Goal: Task Accomplishment & Management: Manage account settings

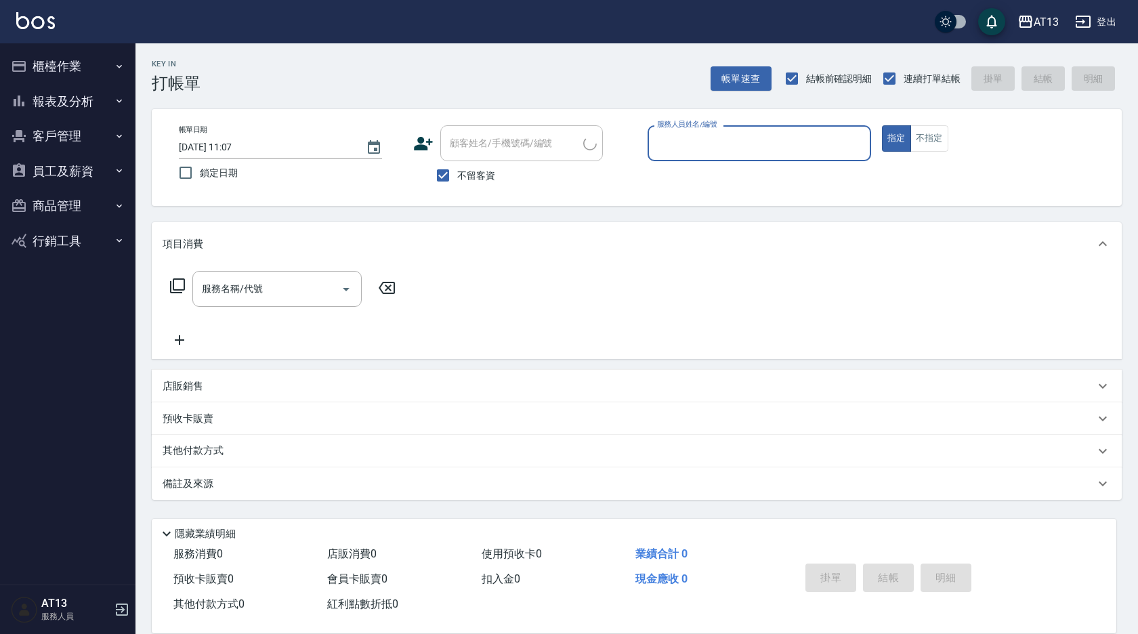
click at [54, 54] on button "櫃檯作業" at bounding box center [67, 66] width 125 height 35
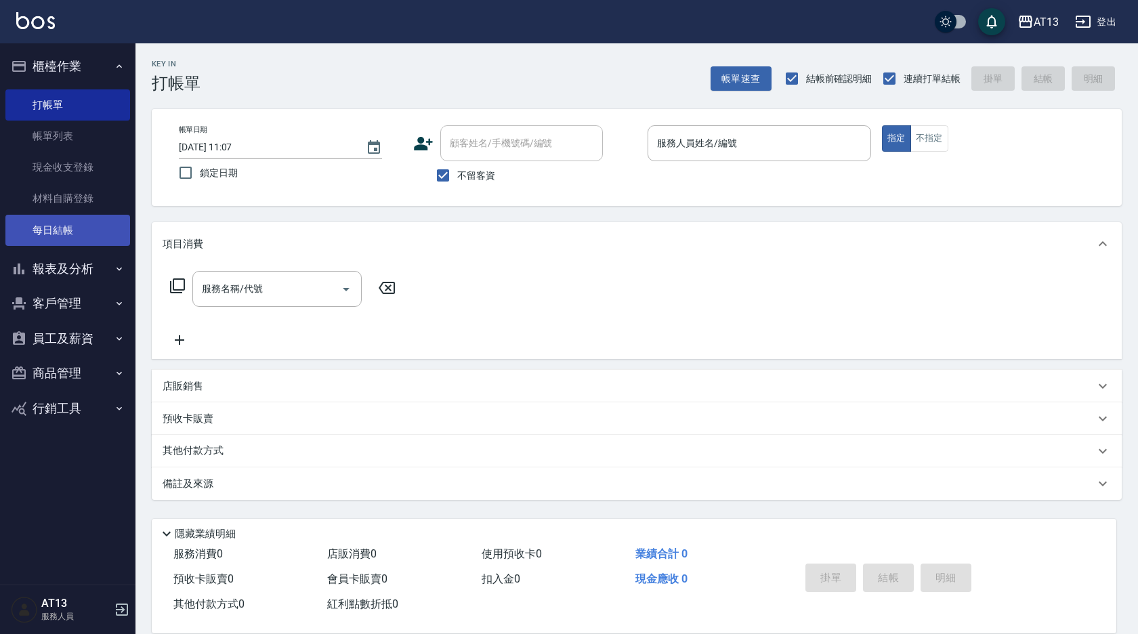
click at [61, 219] on link "每日結帳" at bounding box center [67, 230] width 125 height 31
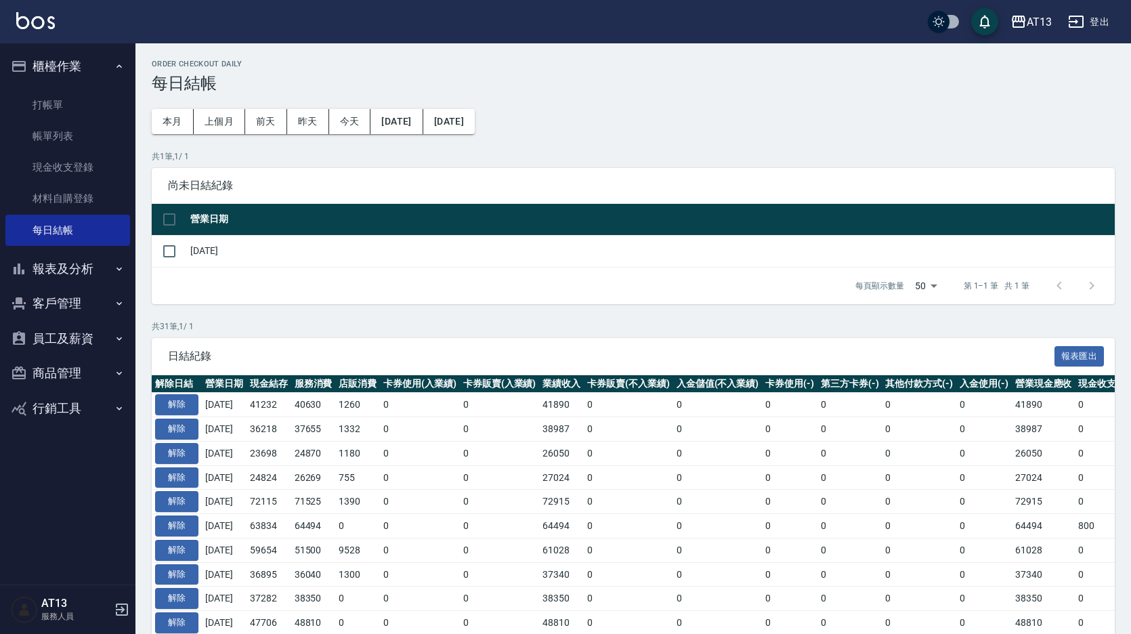
click at [66, 263] on button "報表及分析" at bounding box center [67, 268] width 125 height 35
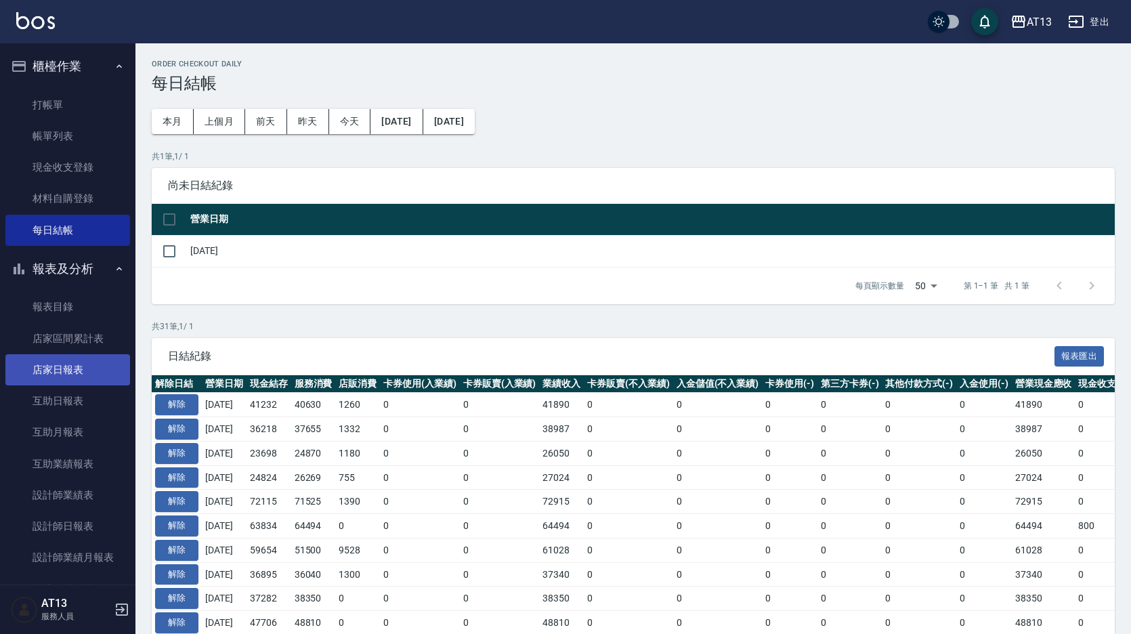
click at [72, 368] on link "店家日報表" at bounding box center [67, 369] width 125 height 31
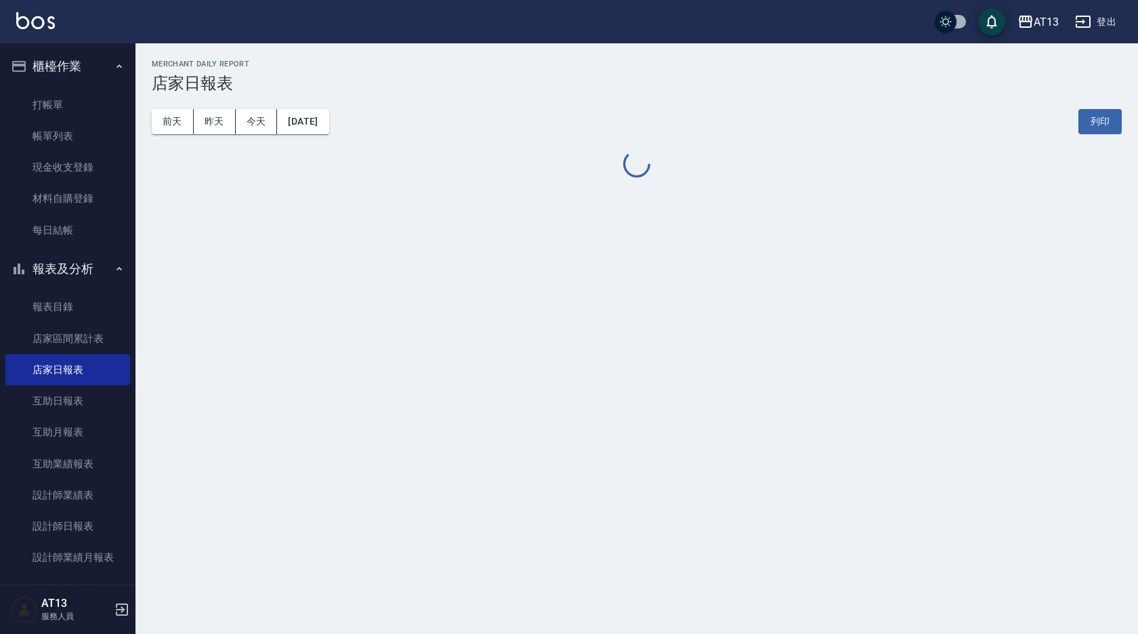
click at [327, 121] on button "[DATE]" at bounding box center [302, 121] width 51 height 25
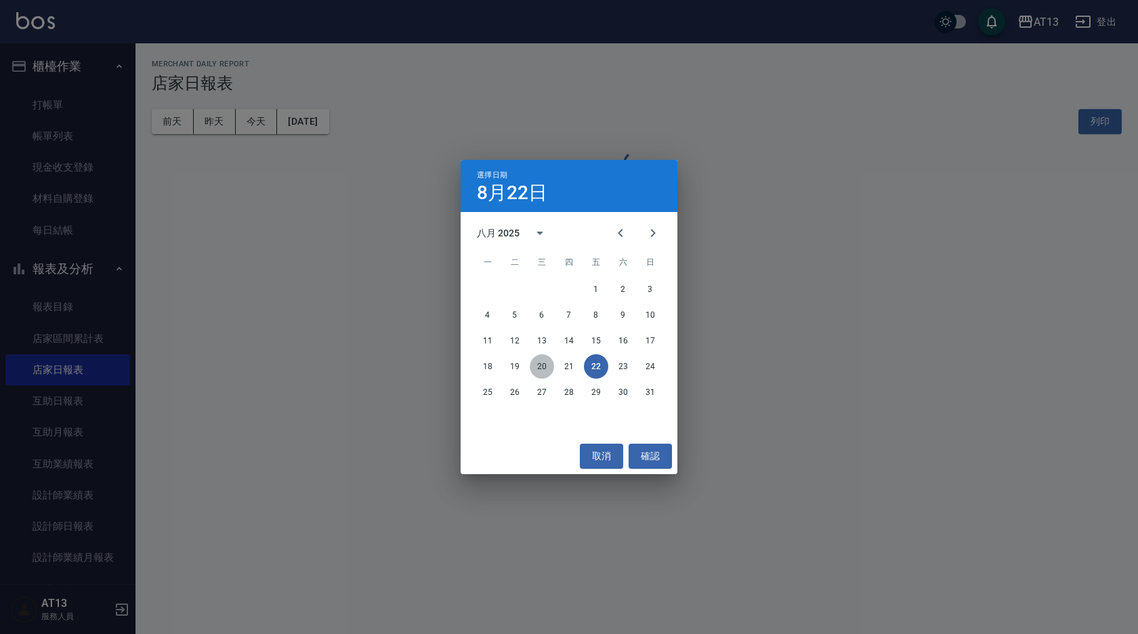
click at [543, 371] on button "20" at bounding box center [542, 366] width 24 height 24
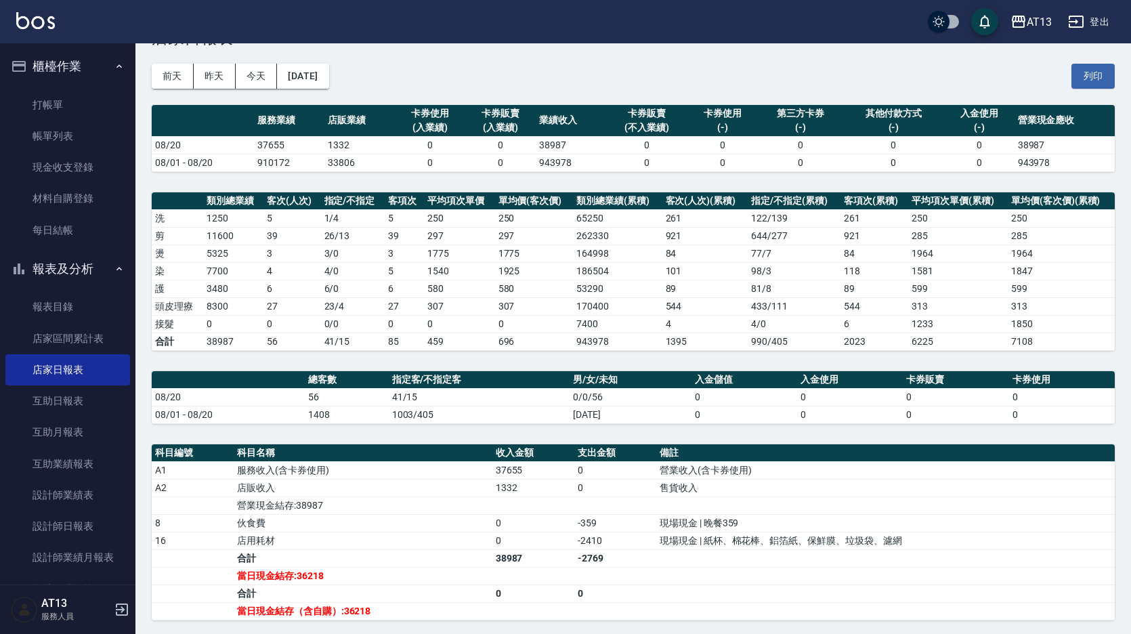
scroll to position [68, 0]
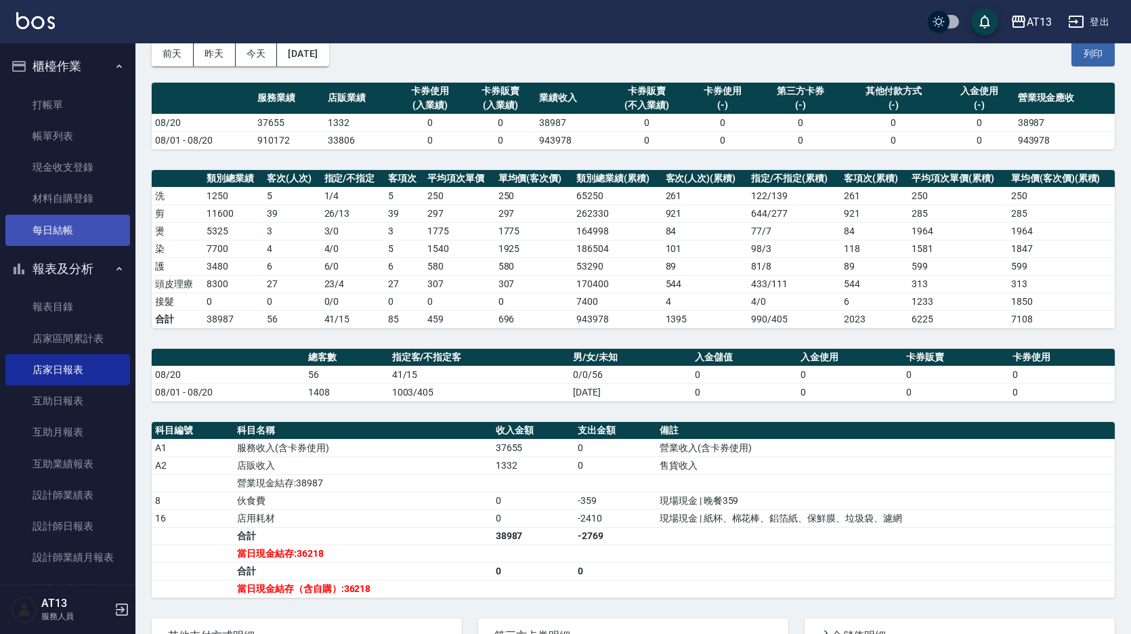
click at [75, 228] on link "每日結帳" at bounding box center [67, 230] width 125 height 31
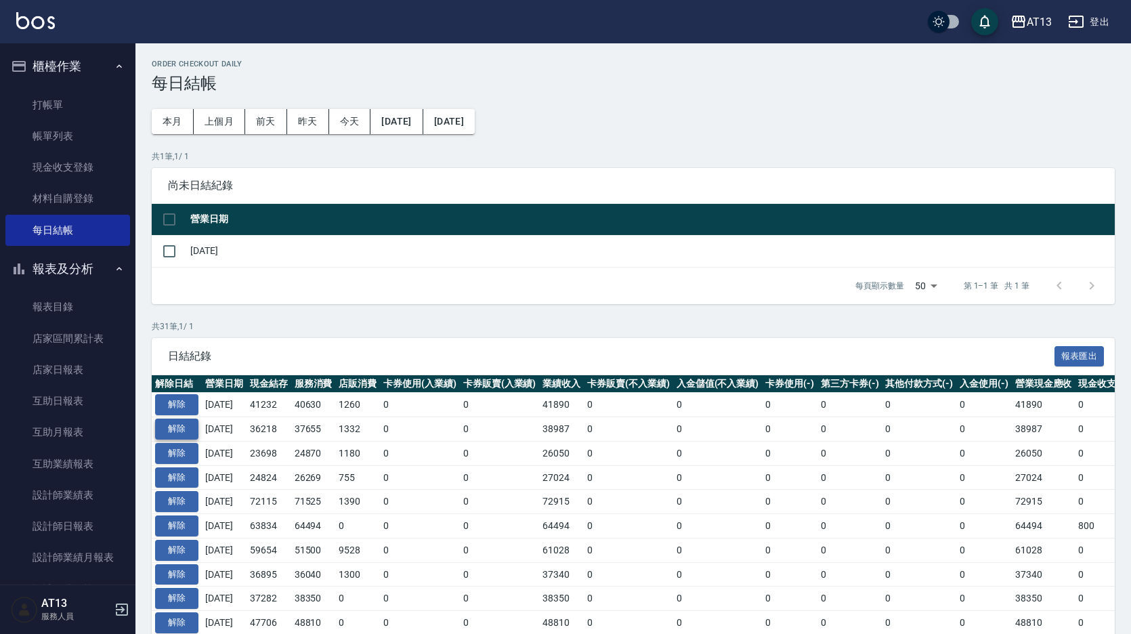
click at [176, 426] on button "解除" at bounding box center [176, 429] width 43 height 21
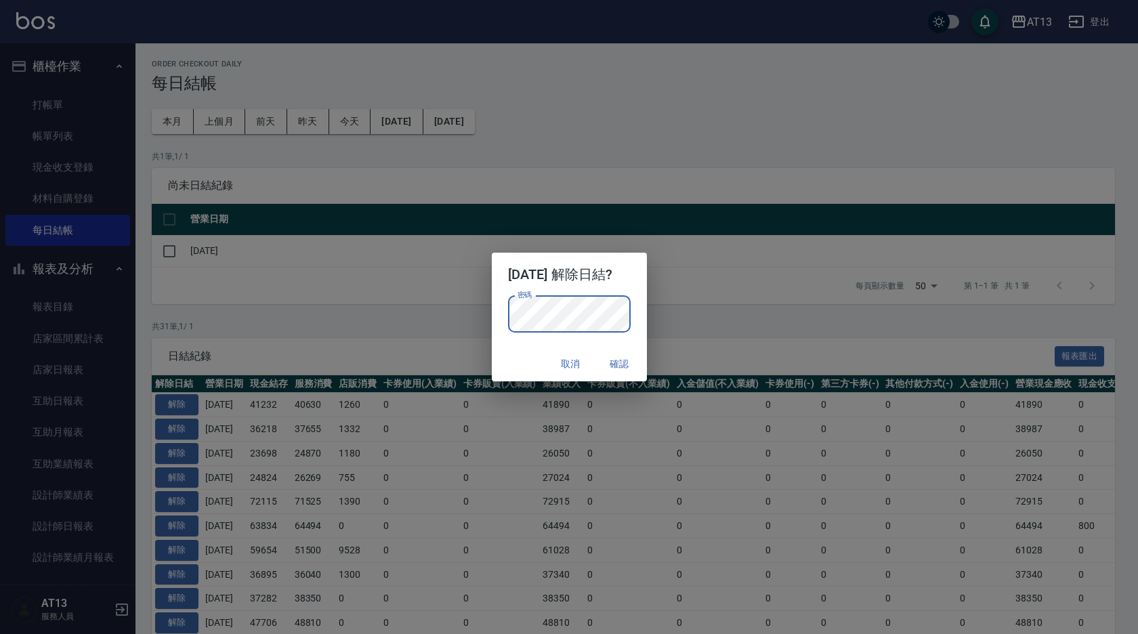
click at [608, 364] on button "確認" at bounding box center [619, 364] width 43 height 25
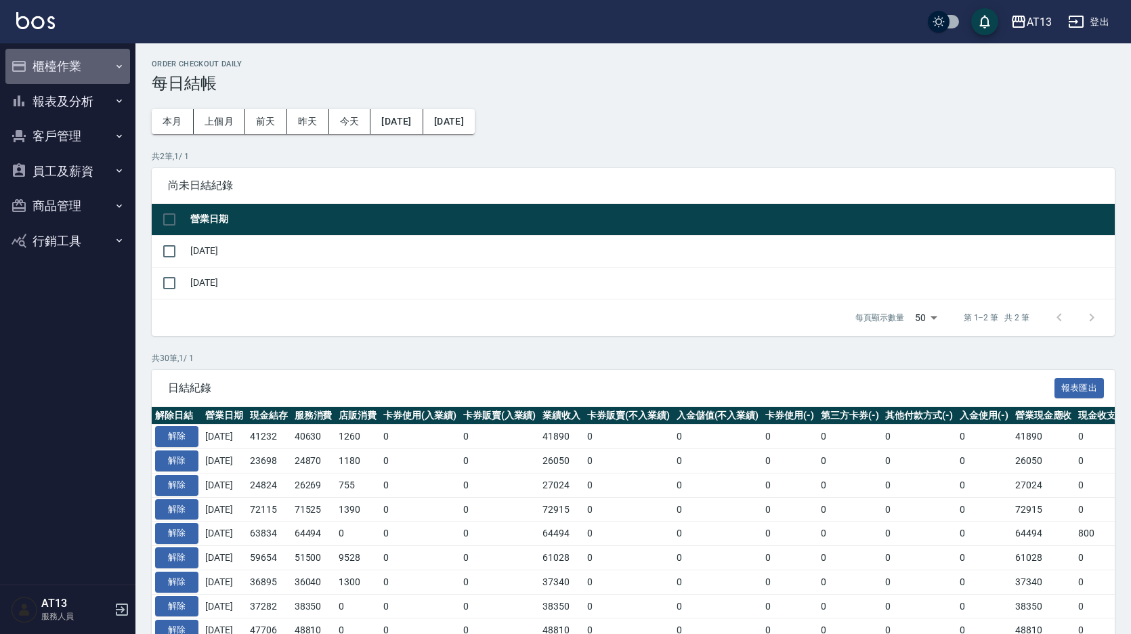
click at [45, 64] on button "櫃檯作業" at bounding box center [67, 66] width 125 height 35
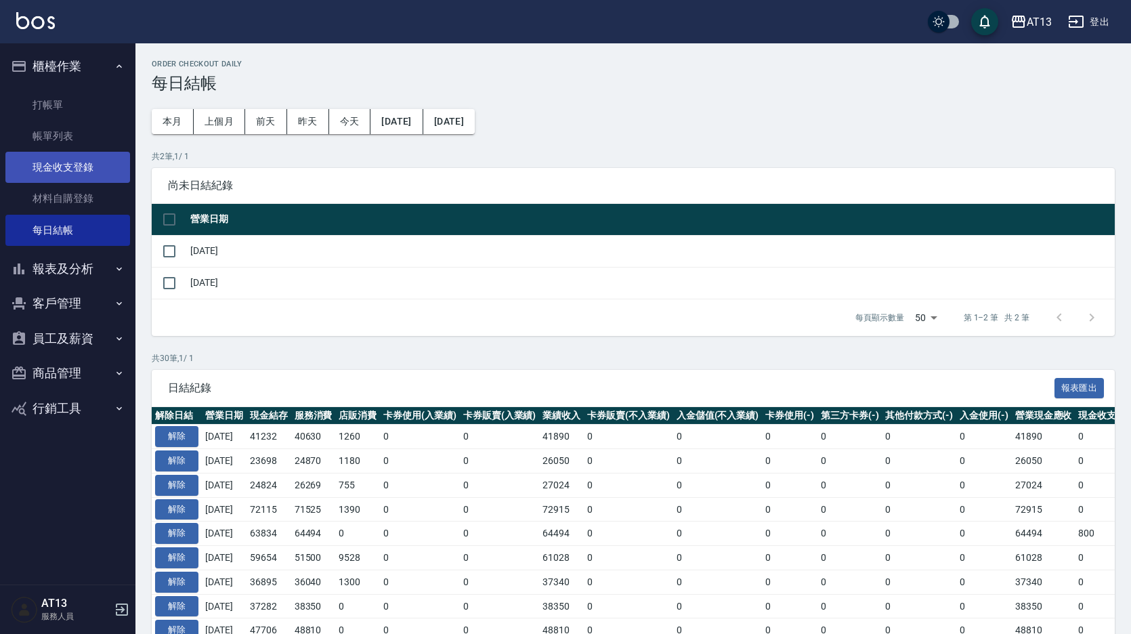
click at [82, 173] on link "現金收支登錄" at bounding box center [67, 167] width 125 height 31
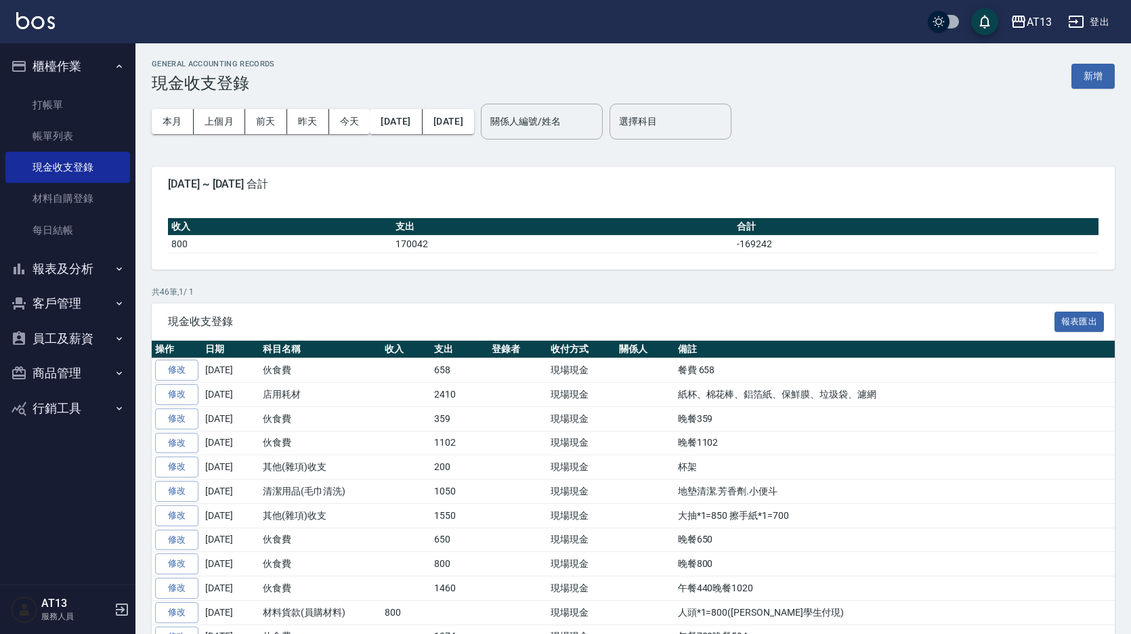
click at [186, 396] on link "修改" at bounding box center [176, 394] width 43 height 21
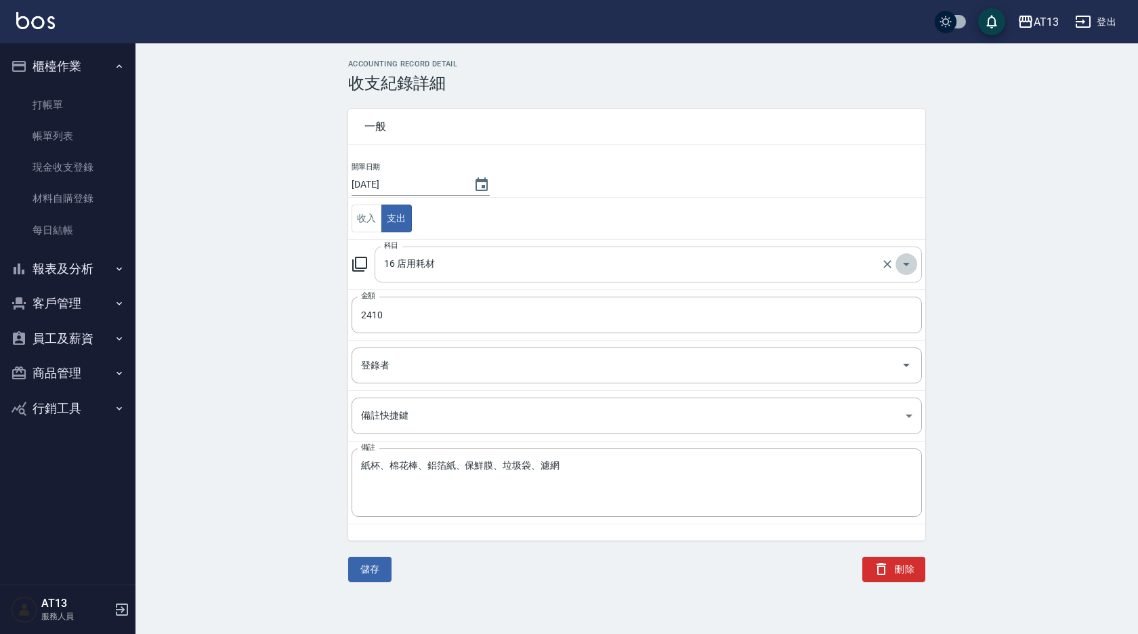
click at [909, 265] on icon "Open" at bounding box center [906, 264] width 16 height 16
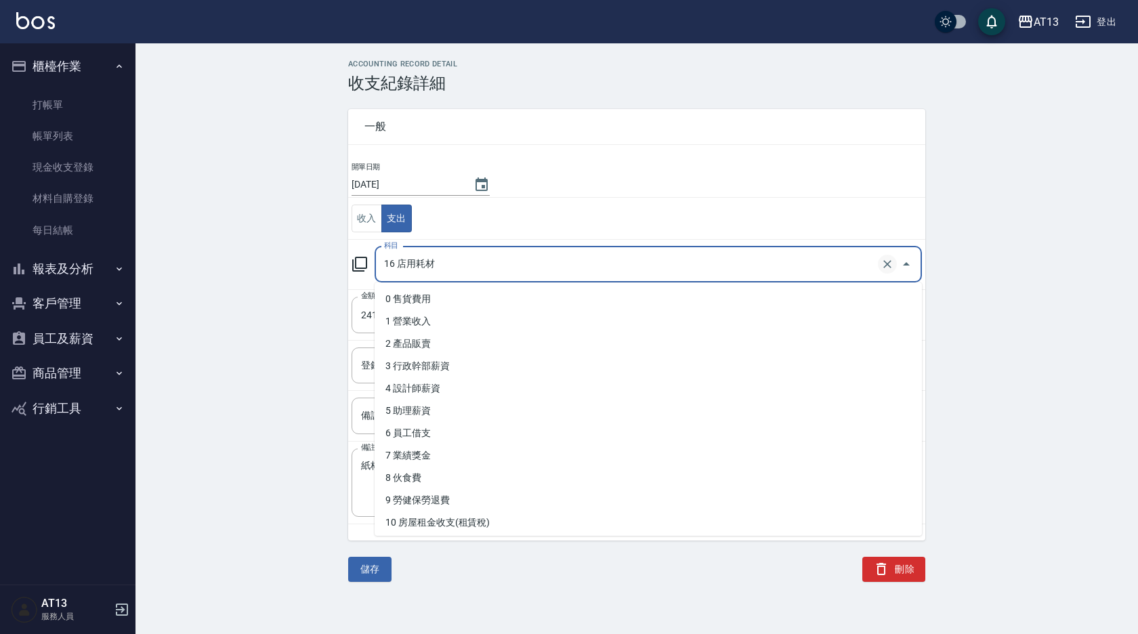
click at [891, 263] on icon "Clear" at bounding box center [887, 264] width 14 height 14
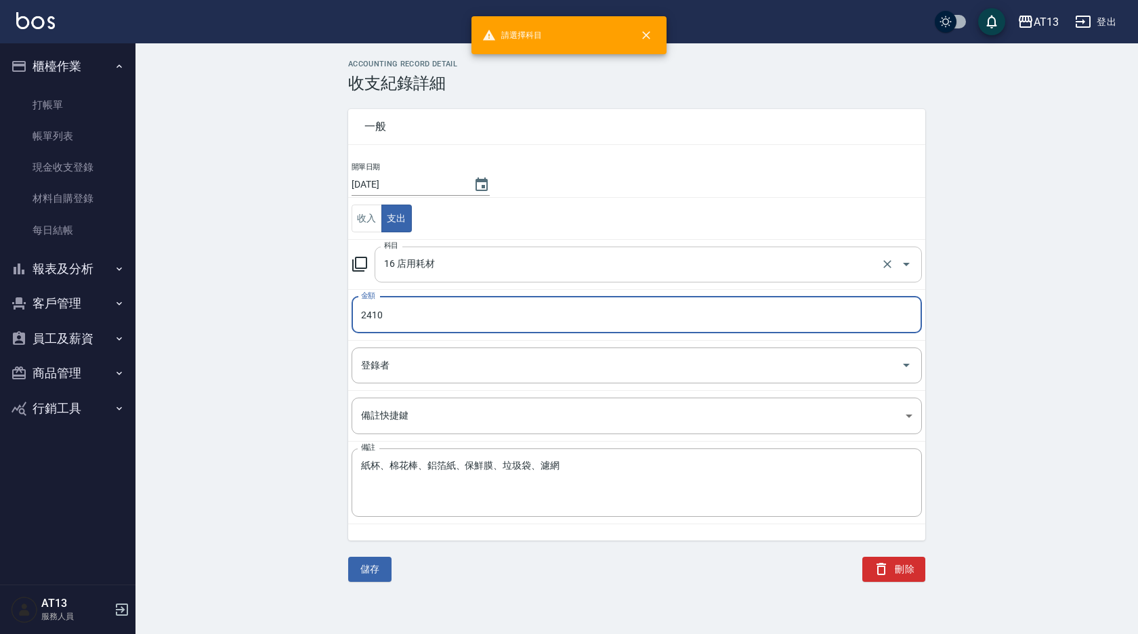
click at [907, 262] on icon "Open" at bounding box center [906, 264] width 16 height 16
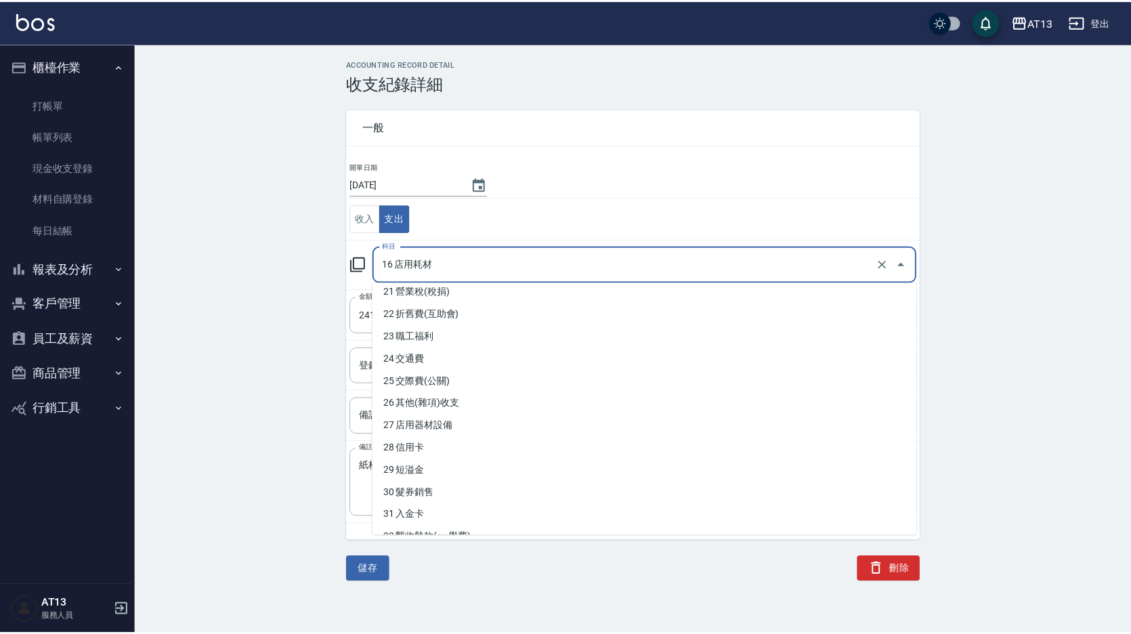
scroll to position [471, 0]
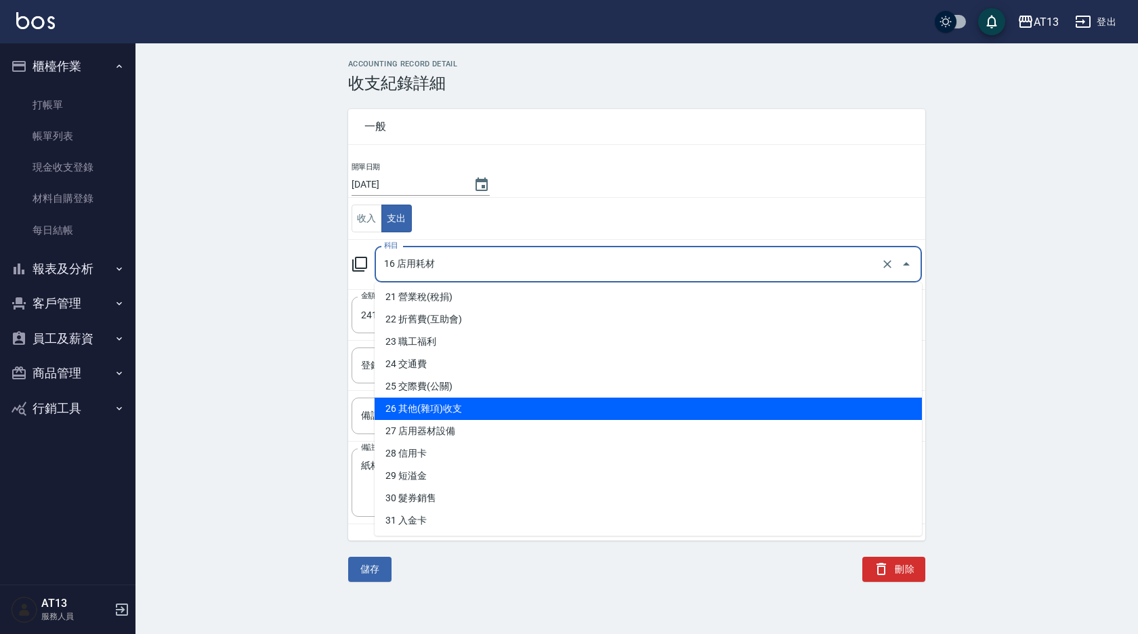
click at [517, 404] on li "26 其他(雜項)收支" at bounding box center [648, 409] width 547 height 22
type input "26 其他(雜項)收支"
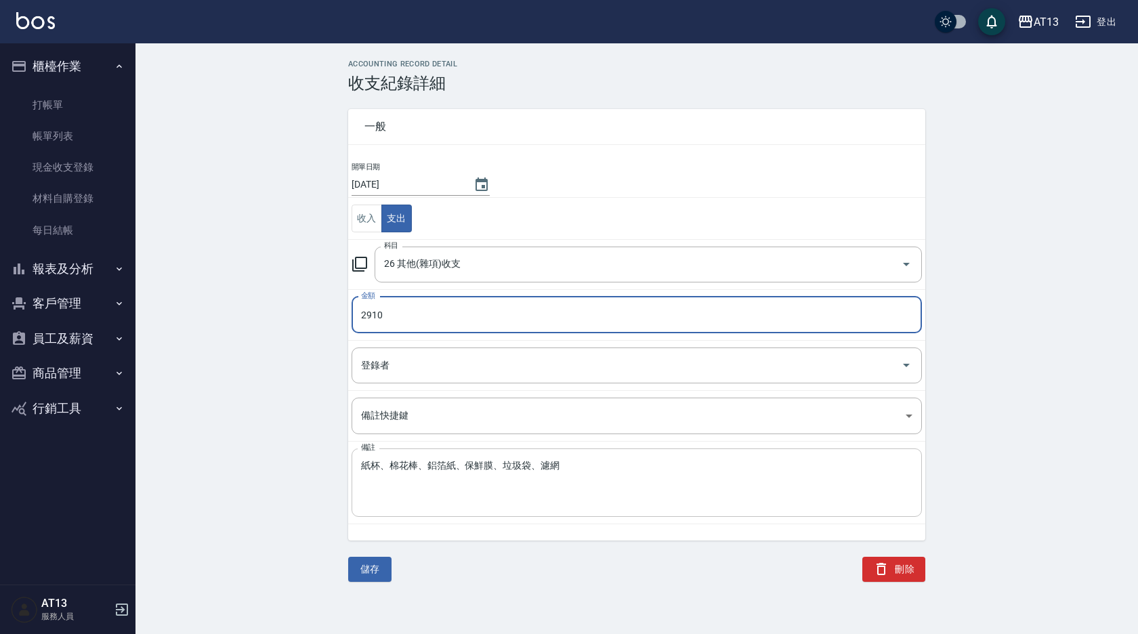
type input "2910"
click at [589, 474] on textarea "紙杯、棉花棒、鋁箔紙、保鮮膜、垃圾袋、濾網" at bounding box center [636, 483] width 551 height 46
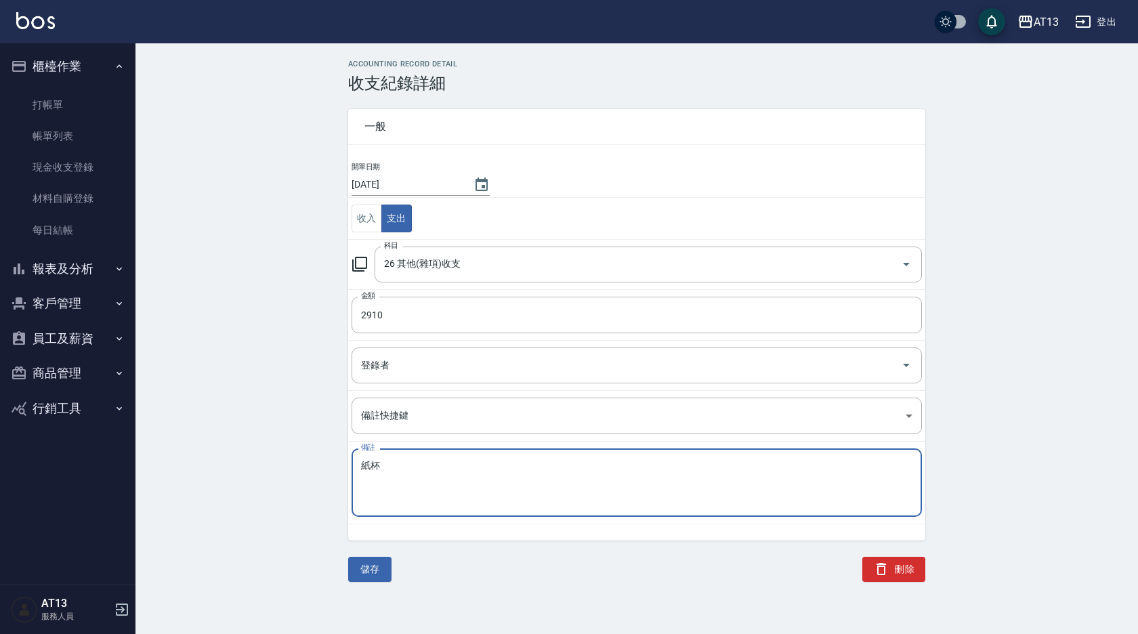
type textarea "紙"
type textarea "被巧思雜貨"
click at [394, 559] on div "儲存 刪除" at bounding box center [628, 553] width 593 height 58
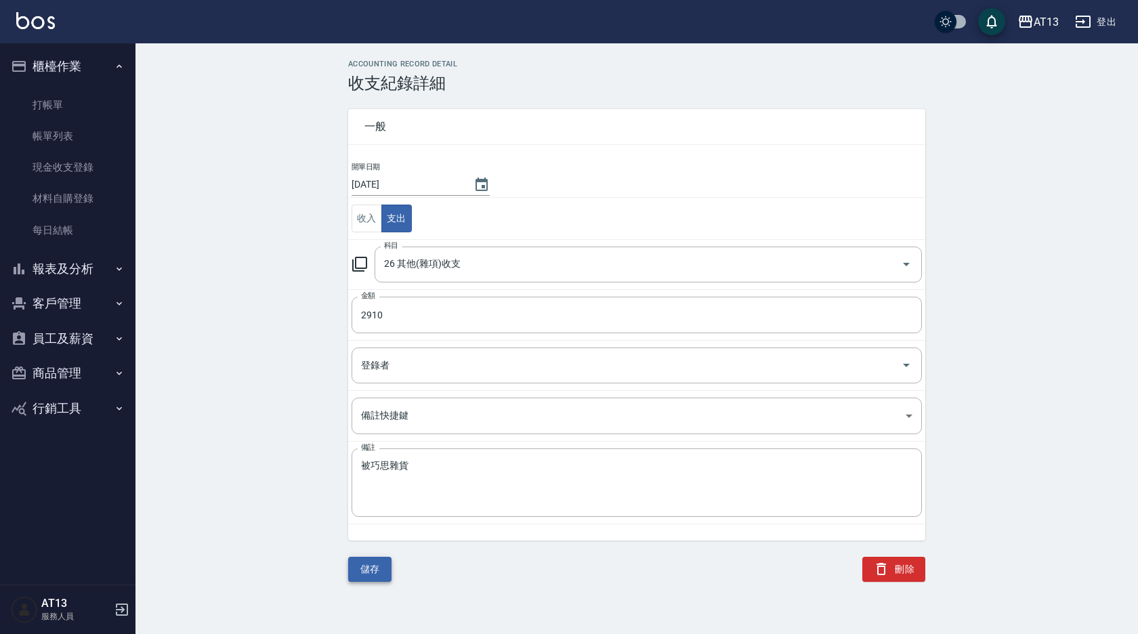
click at [376, 572] on button "儲存" at bounding box center [369, 569] width 43 height 25
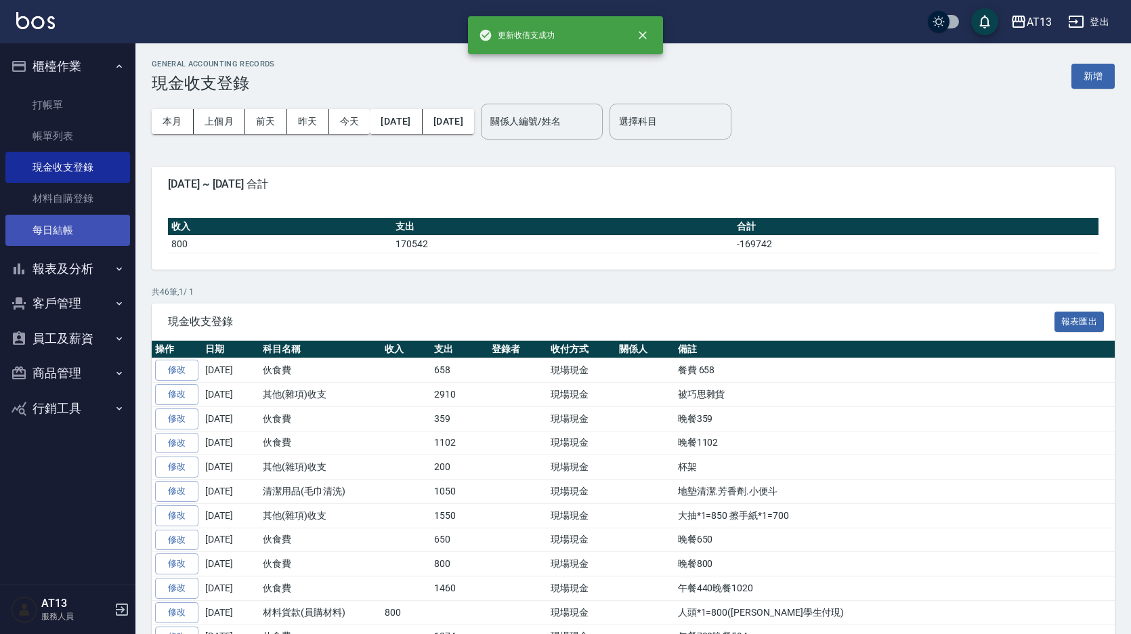
drag, startPoint x: 62, startPoint y: 226, endPoint x: 66, endPoint y: 243, distance: 17.4
click at [62, 226] on link "每日結帳" at bounding box center [67, 230] width 125 height 31
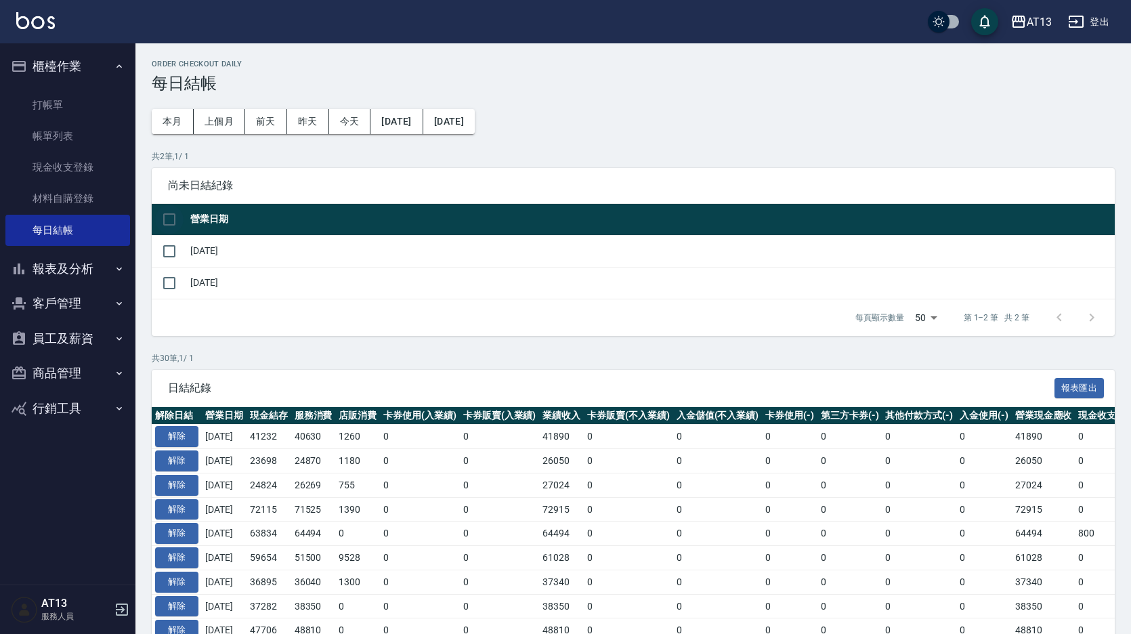
click at [170, 220] on input "checkbox" at bounding box center [169, 219] width 28 height 28
checkbox input "true"
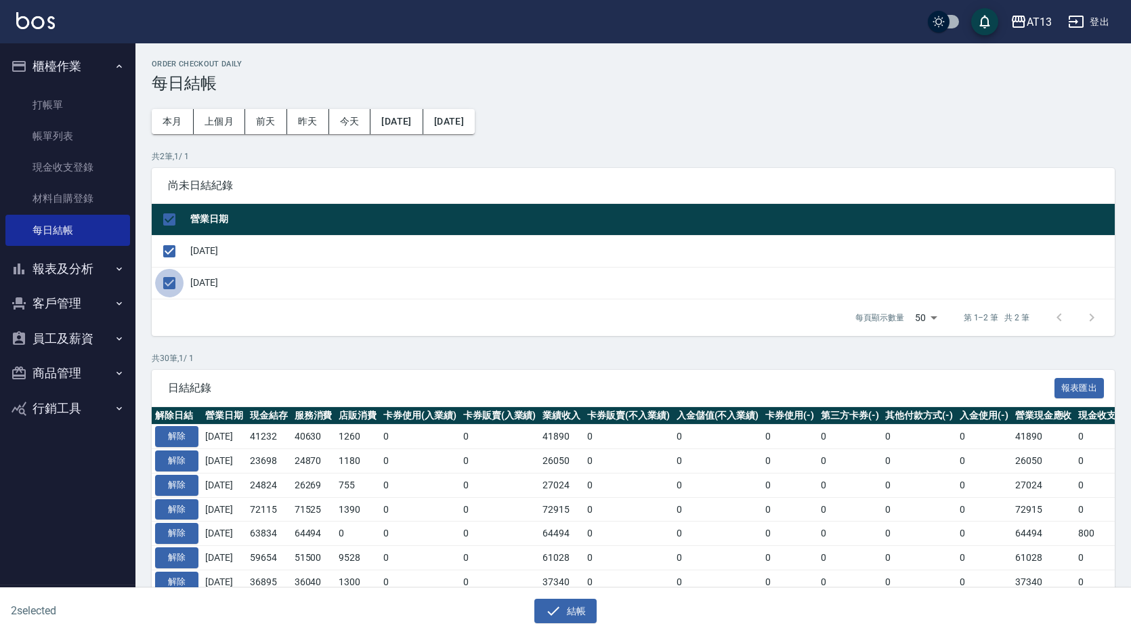
click at [172, 282] on input "checkbox" at bounding box center [169, 283] width 28 height 28
checkbox input "false"
click at [579, 610] on button "結帳" at bounding box center [565, 611] width 63 height 25
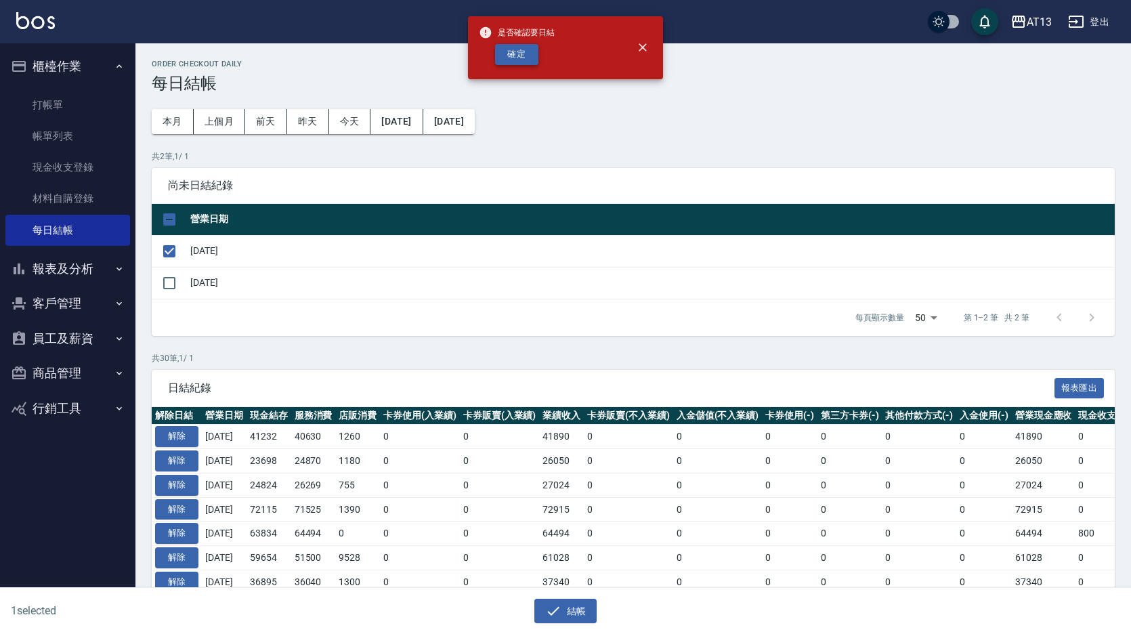
click at [512, 54] on button "確定" at bounding box center [516, 54] width 43 height 21
checkbox input "false"
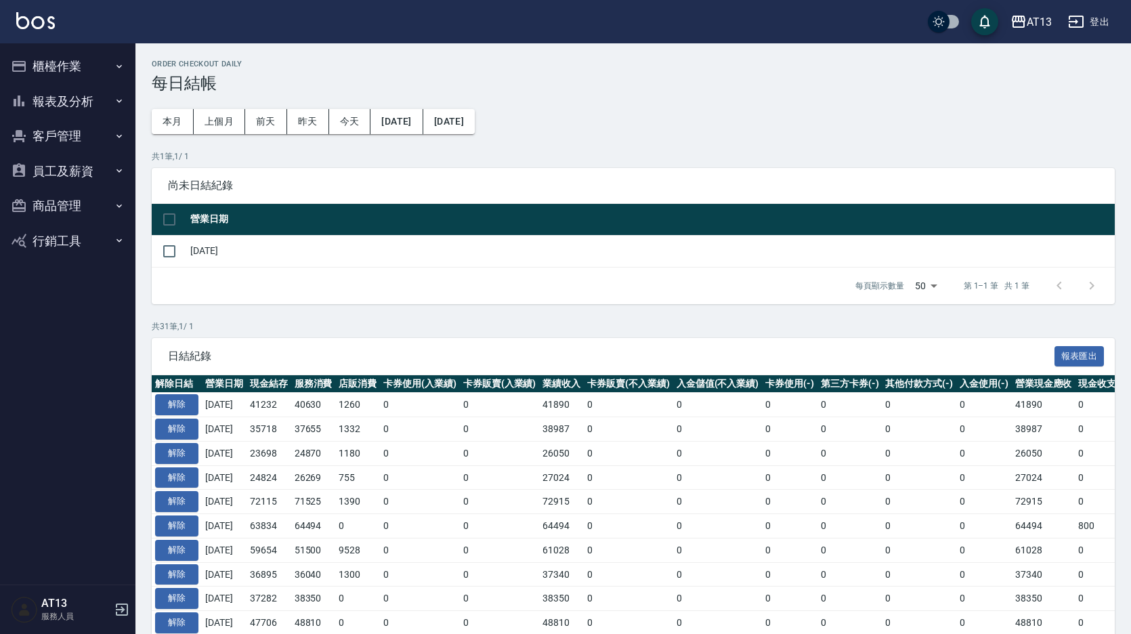
click at [58, 105] on button "報表及分析" at bounding box center [67, 101] width 125 height 35
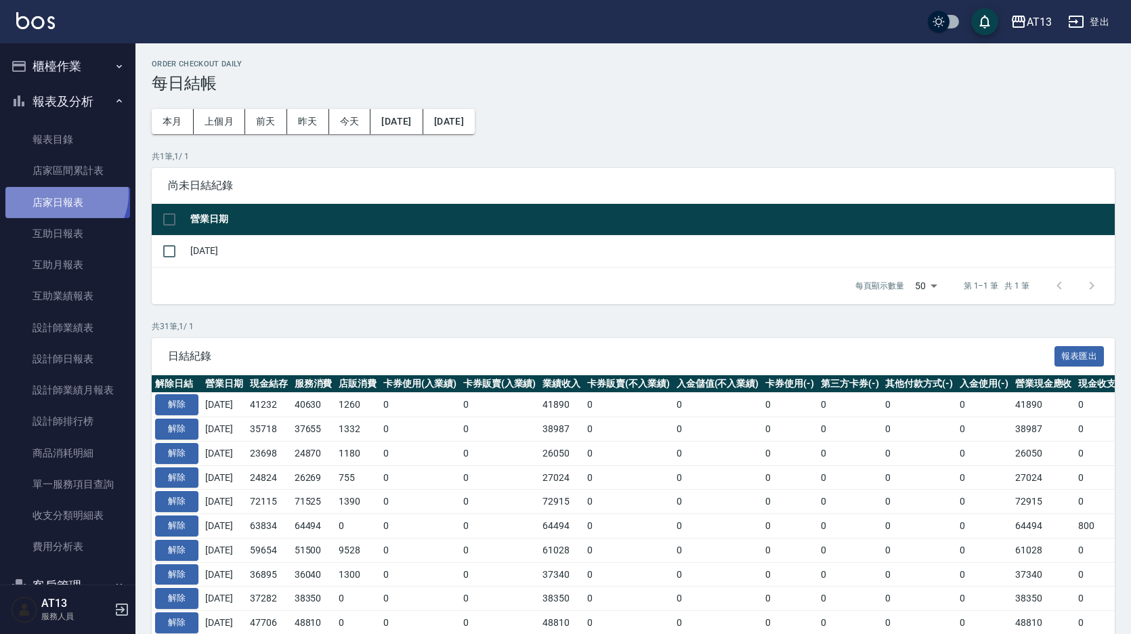
click at [63, 194] on link "店家日報表" at bounding box center [67, 202] width 125 height 31
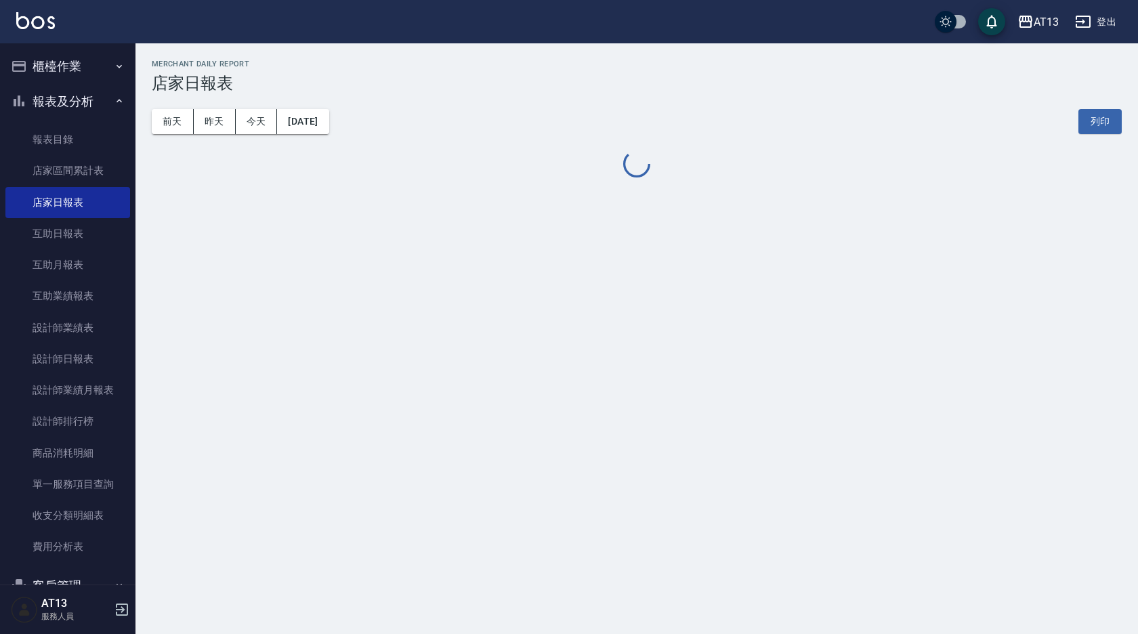
click at [328, 110] on button "[DATE]" at bounding box center [302, 121] width 51 height 25
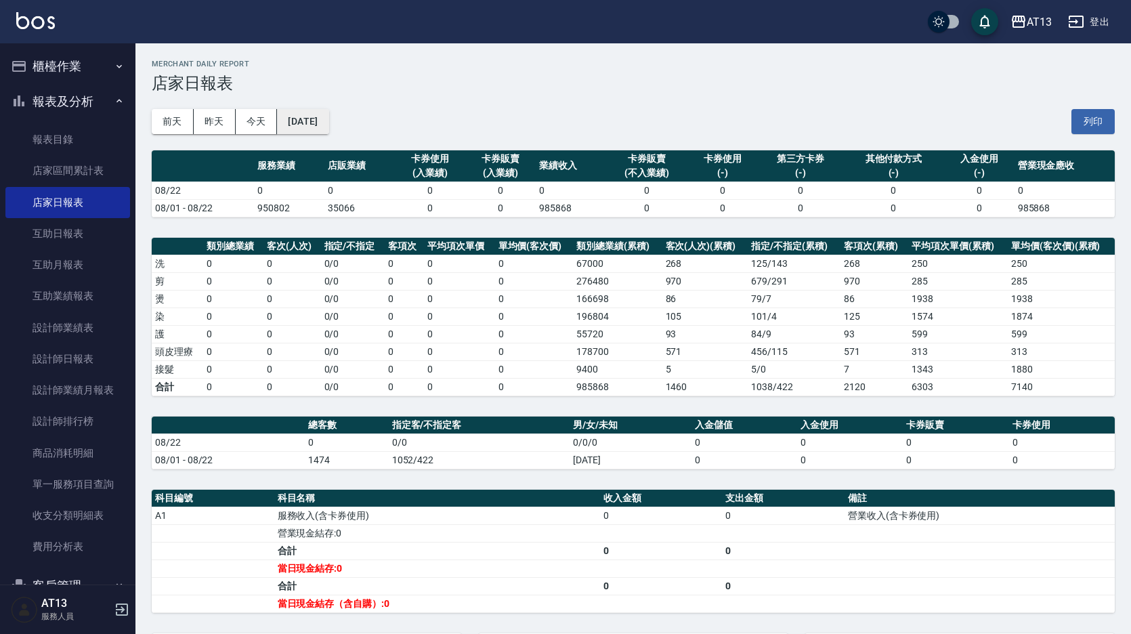
click at [328, 122] on button "[DATE]" at bounding box center [302, 121] width 51 height 25
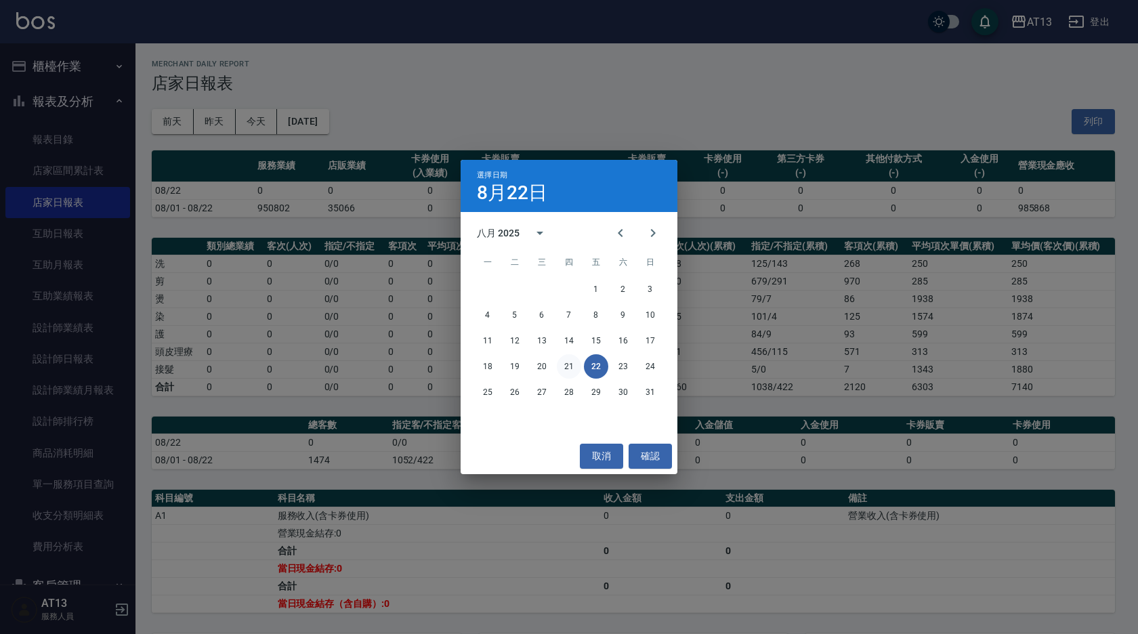
click at [573, 361] on button "21" at bounding box center [569, 366] width 24 height 24
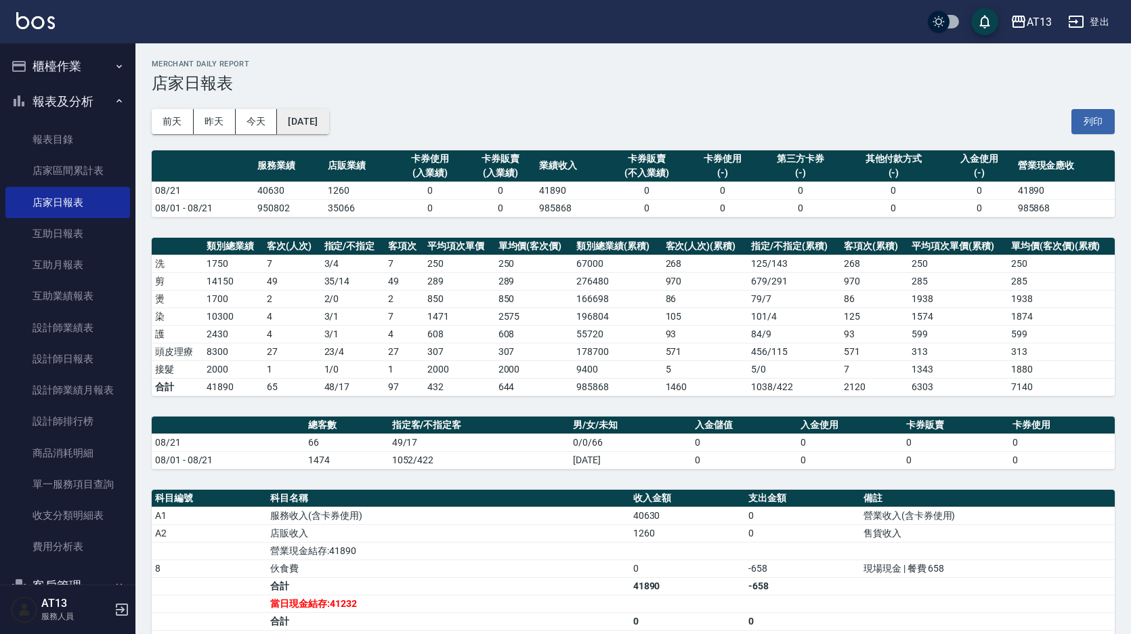
click at [323, 118] on button "[DATE]" at bounding box center [302, 121] width 51 height 25
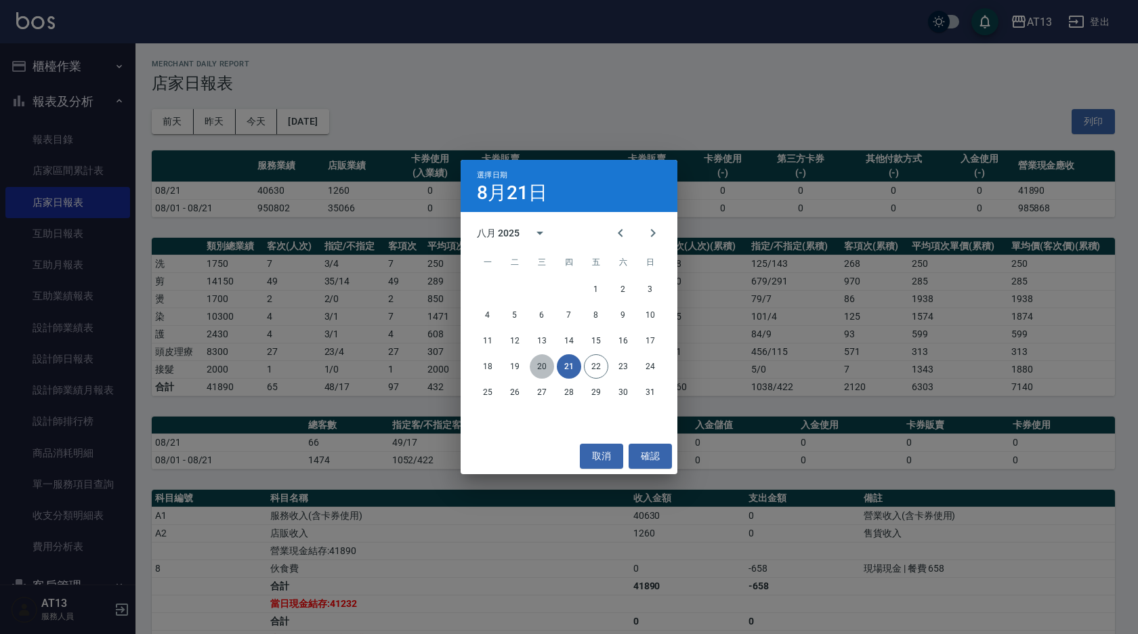
click at [544, 368] on button "20" at bounding box center [542, 366] width 24 height 24
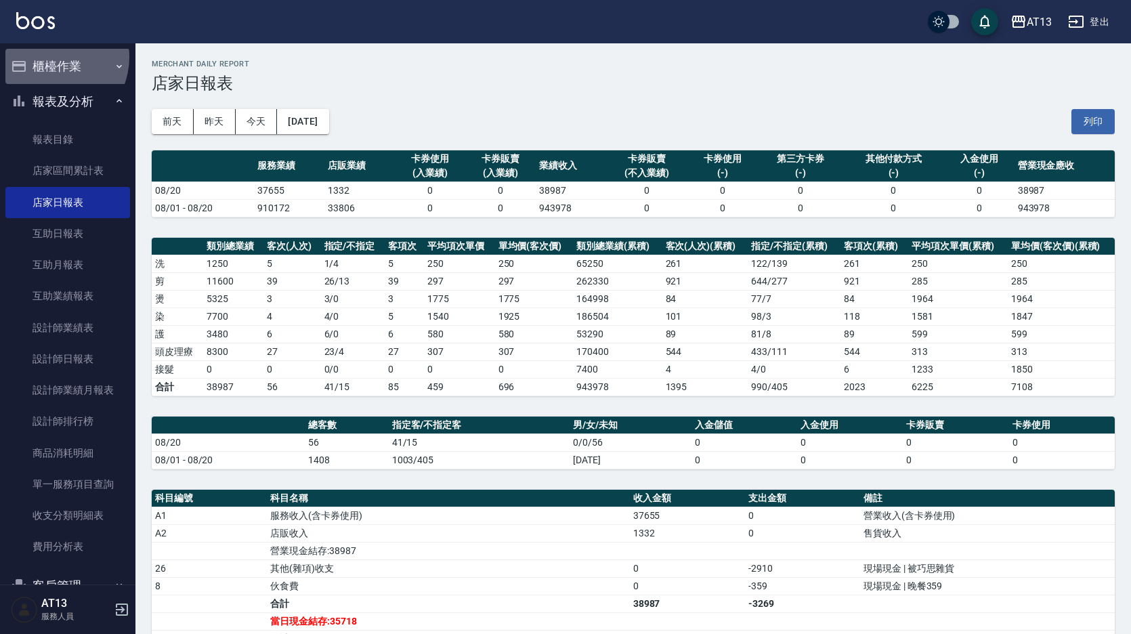
click at [51, 57] on button "櫃檯作業" at bounding box center [67, 66] width 125 height 35
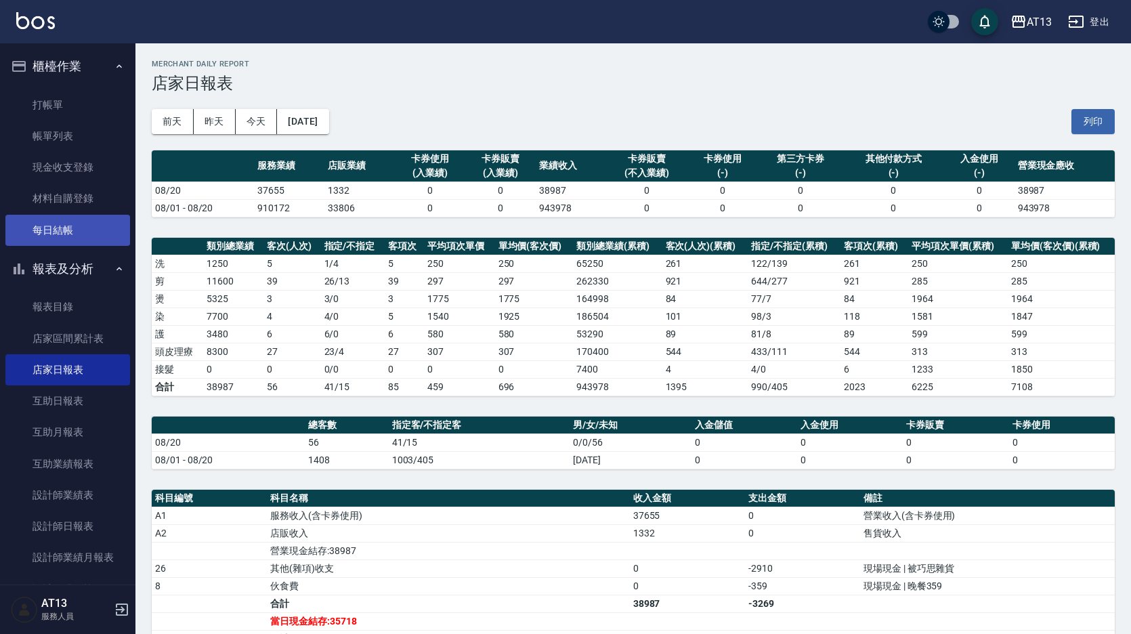
click at [63, 238] on link "每日結帳" at bounding box center [67, 230] width 125 height 31
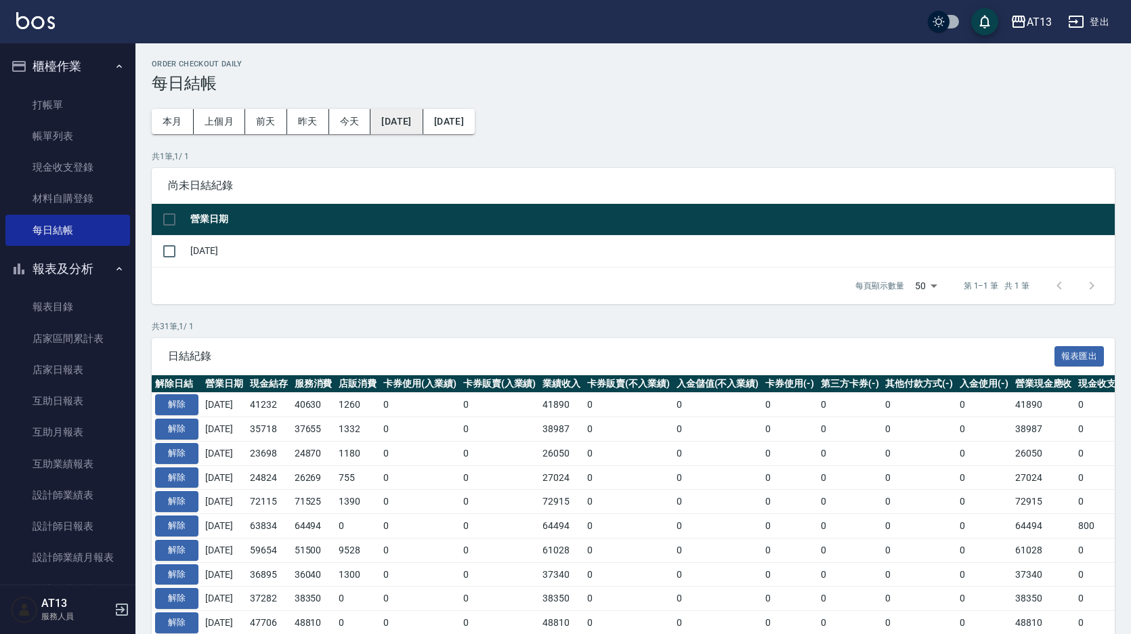
click at [407, 119] on button "[DATE]" at bounding box center [396, 121] width 52 height 25
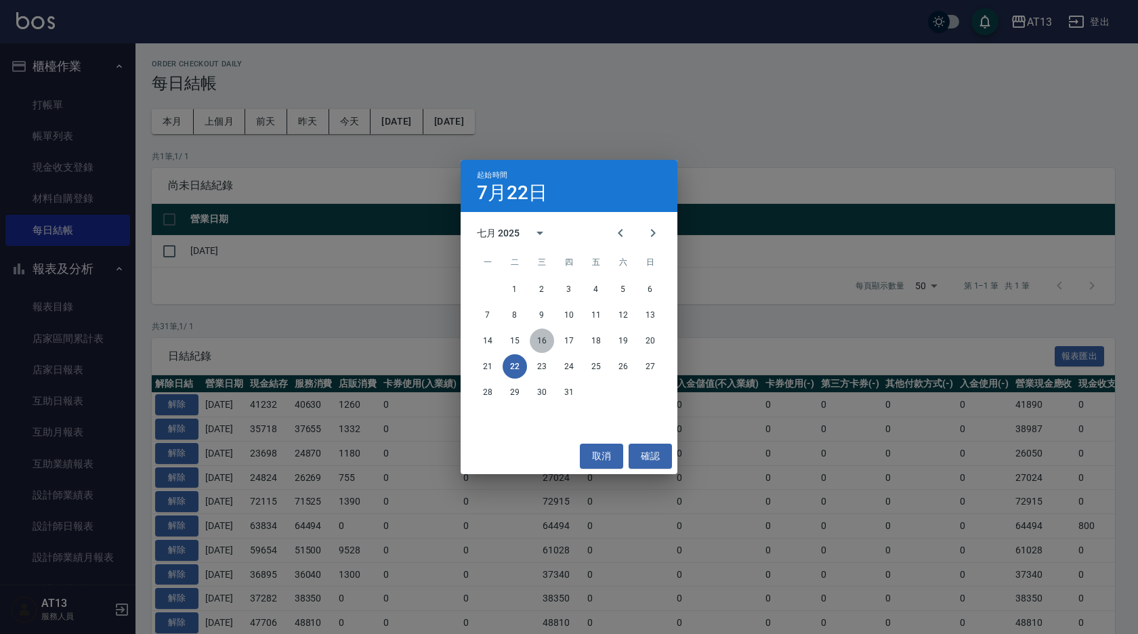
click at [543, 340] on button "16" at bounding box center [542, 340] width 24 height 24
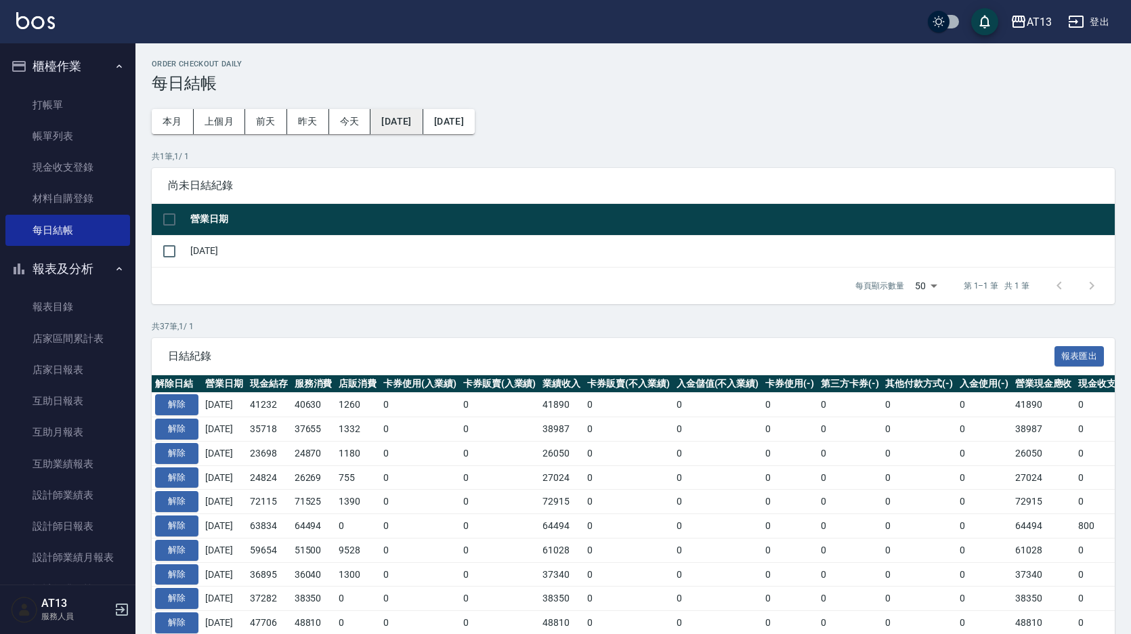
click at [410, 117] on button "[DATE]" at bounding box center [396, 121] width 52 height 25
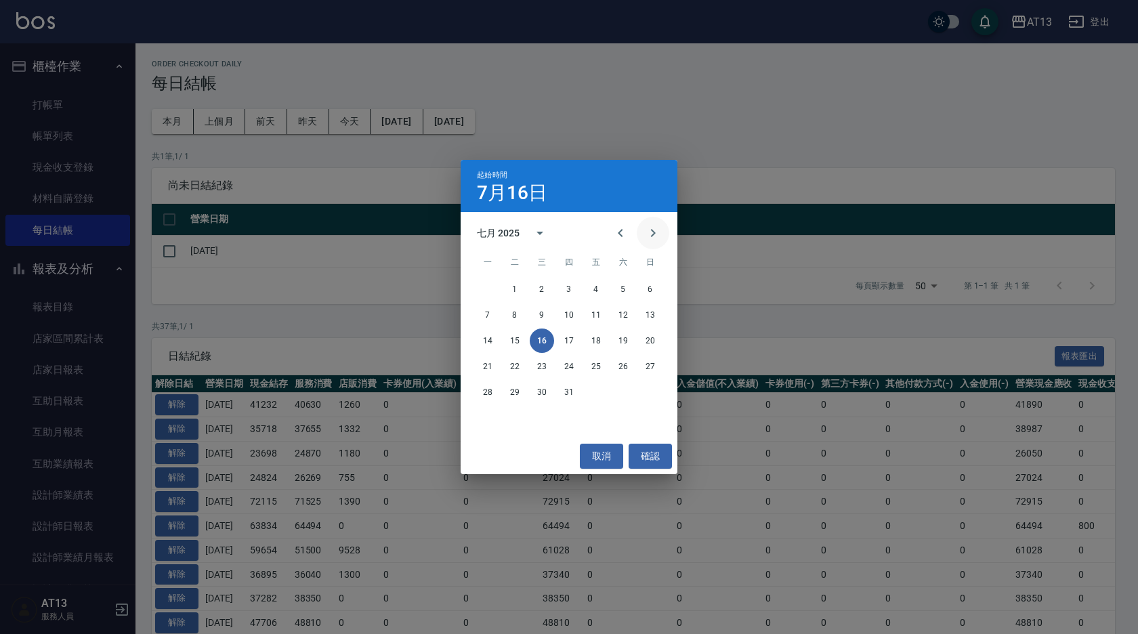
click at [659, 235] on icon "Next month" at bounding box center [653, 233] width 16 height 16
click at [625, 342] on button "16" at bounding box center [623, 340] width 24 height 24
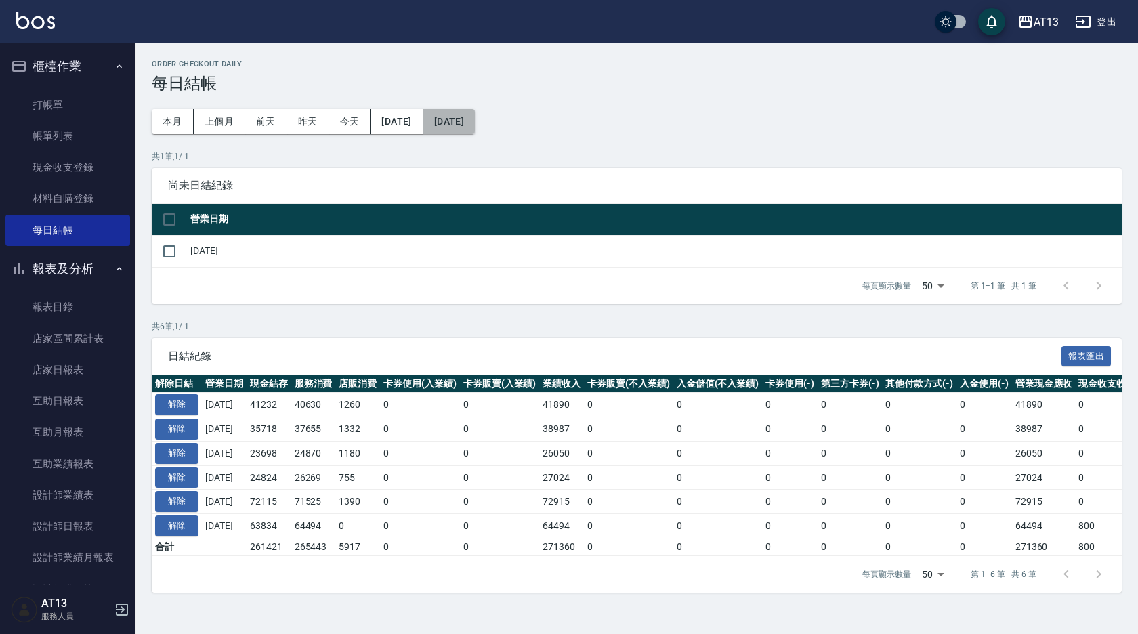
click at [475, 112] on button "[DATE]" at bounding box center [448, 121] width 51 height 25
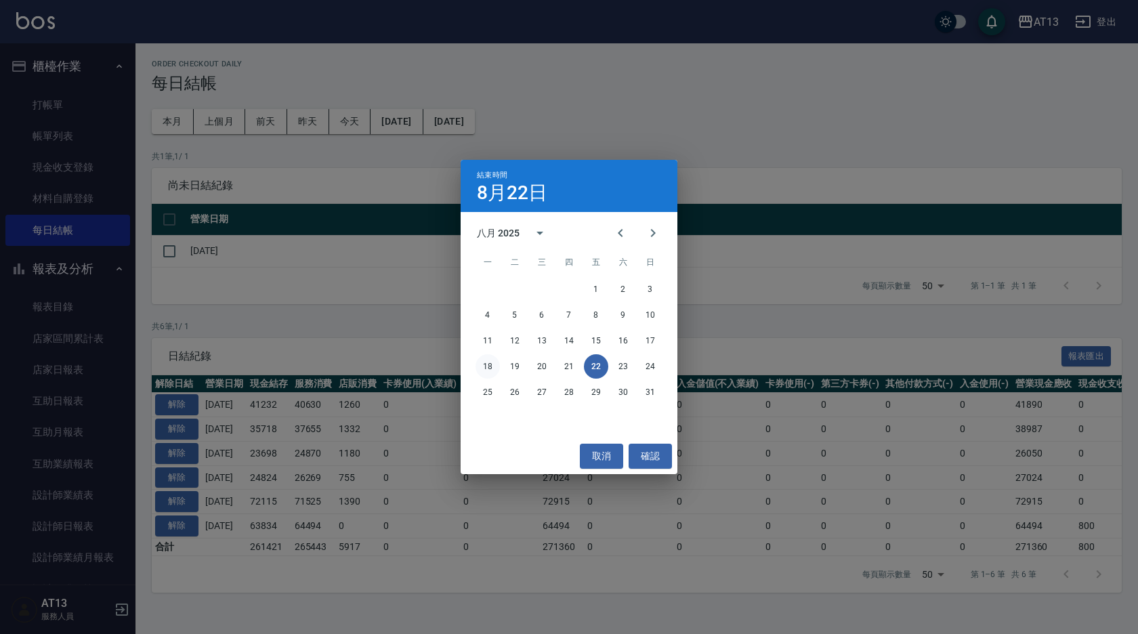
click at [496, 366] on button "18" at bounding box center [487, 366] width 24 height 24
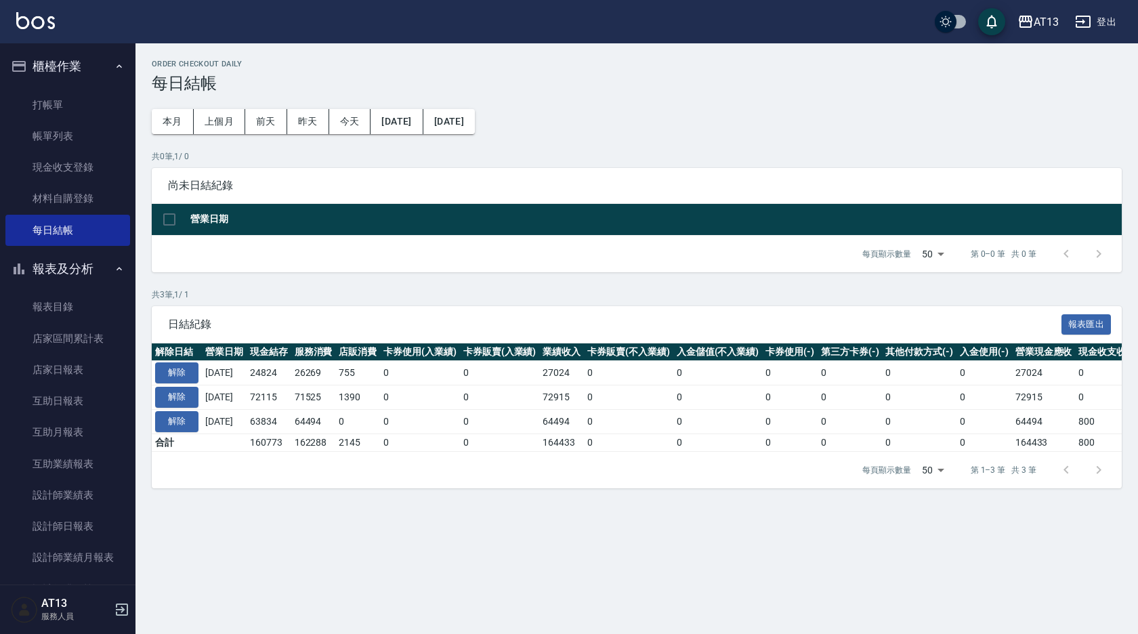
click at [773, 576] on div "Order checkout daily 每日結帳 本月 上個月 [DATE] [DATE] [DATE] [DATE] [DATE] 共 0 筆, 1 / …" at bounding box center [569, 317] width 1138 height 634
click at [49, 92] on link "打帳單" at bounding box center [67, 104] width 125 height 31
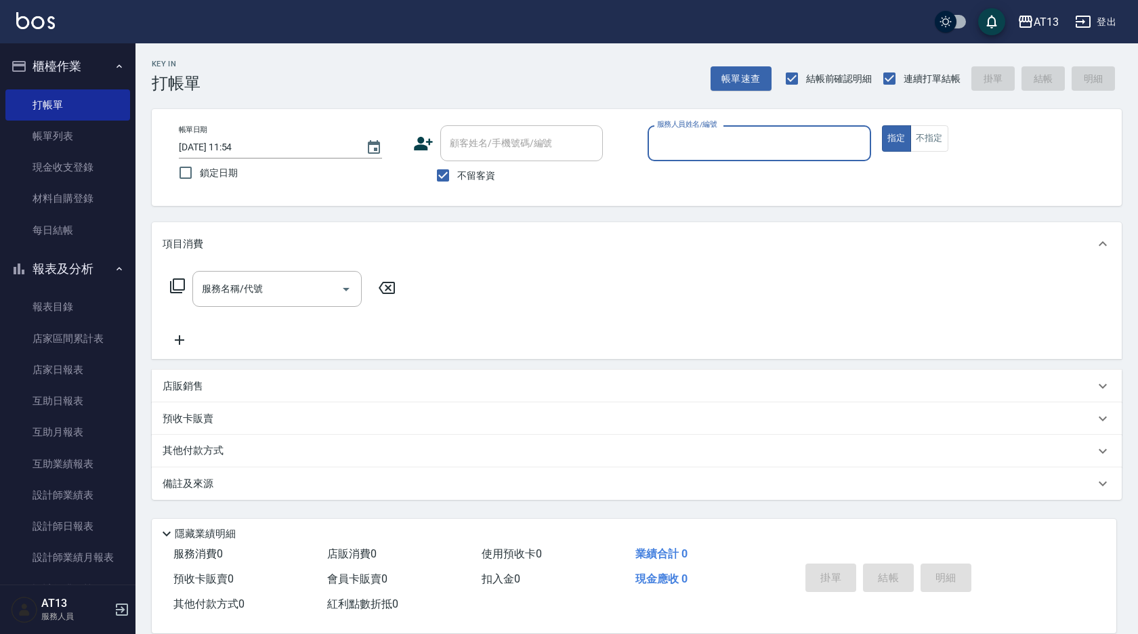
click at [238, 43] on div "Key In 打帳單 帳單速查 結帳前確認明細 連續打單結帳 掛單 結帳 明細" at bounding box center [628, 67] width 986 height 49
